Goal: Find contact information: Find contact information

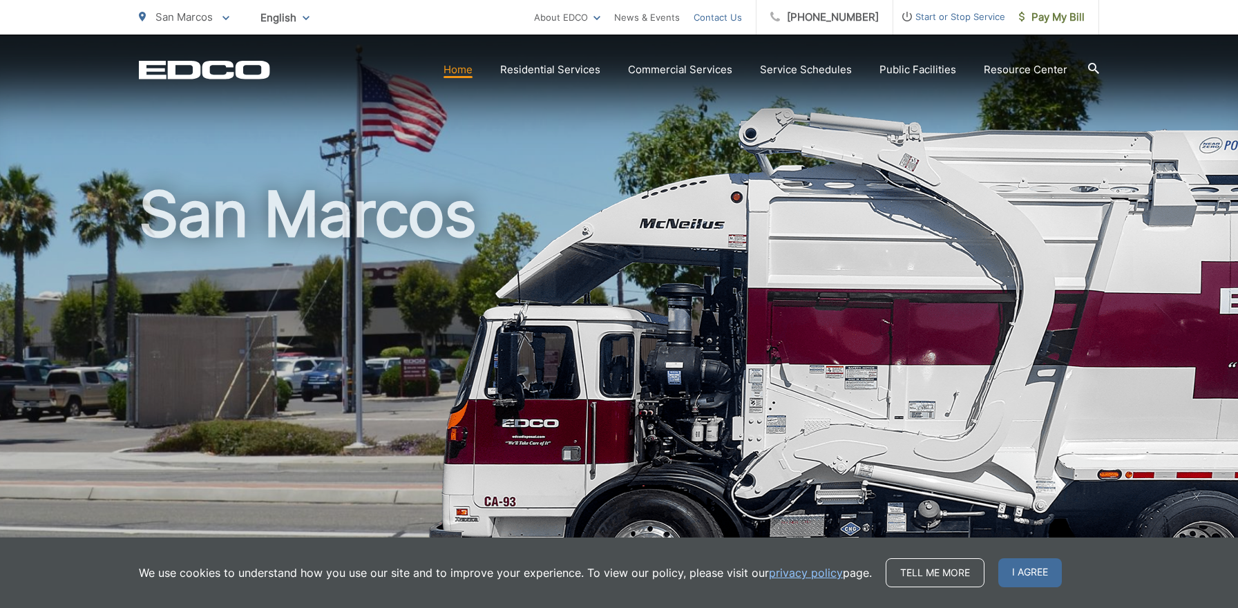
click at [737, 17] on link "Contact Us" at bounding box center [718, 17] width 48 height 17
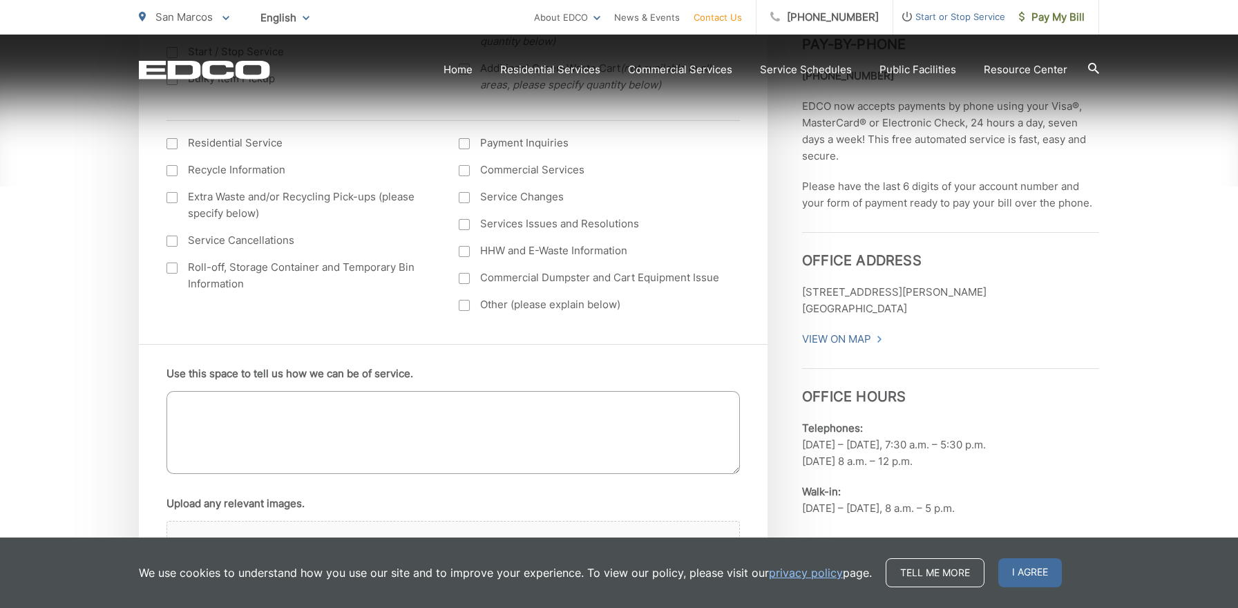
scroll to position [643, 0]
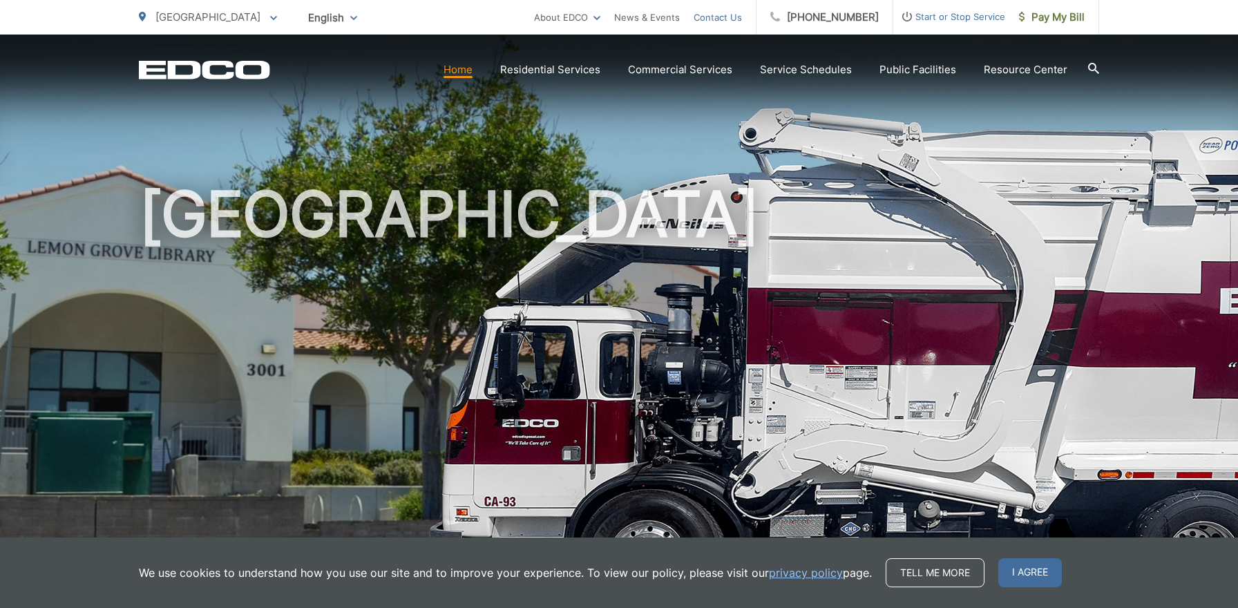
click at [740, 19] on link "Contact Us" at bounding box center [718, 17] width 48 height 17
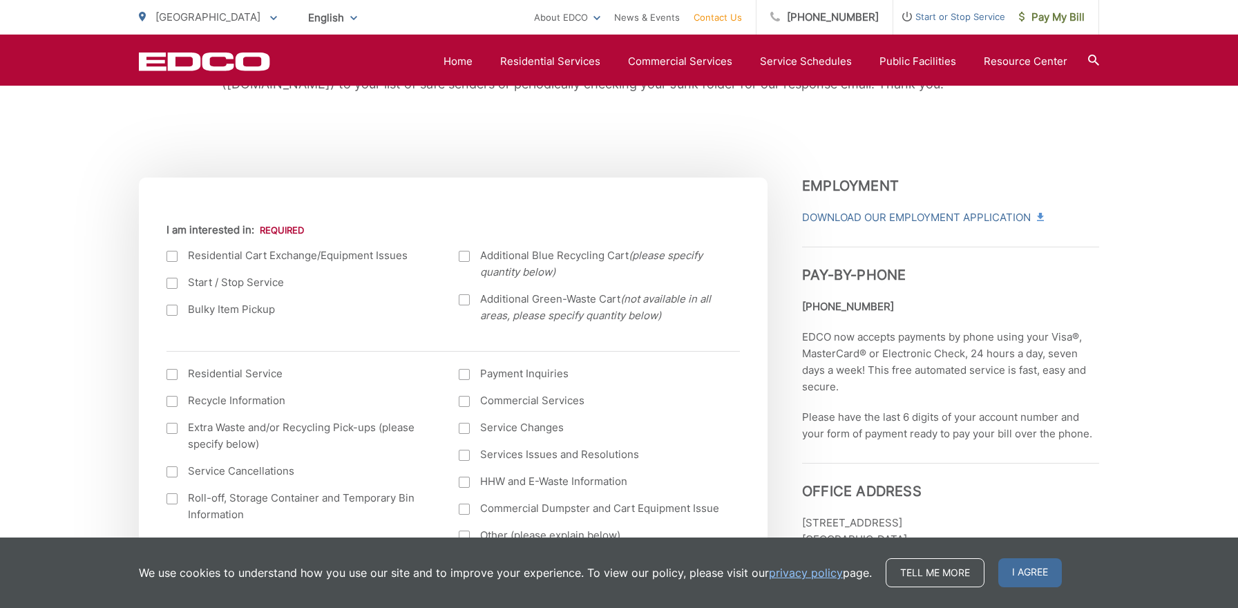
scroll to position [312, 0]
